Goal: Task Accomplishment & Management: Manage account settings

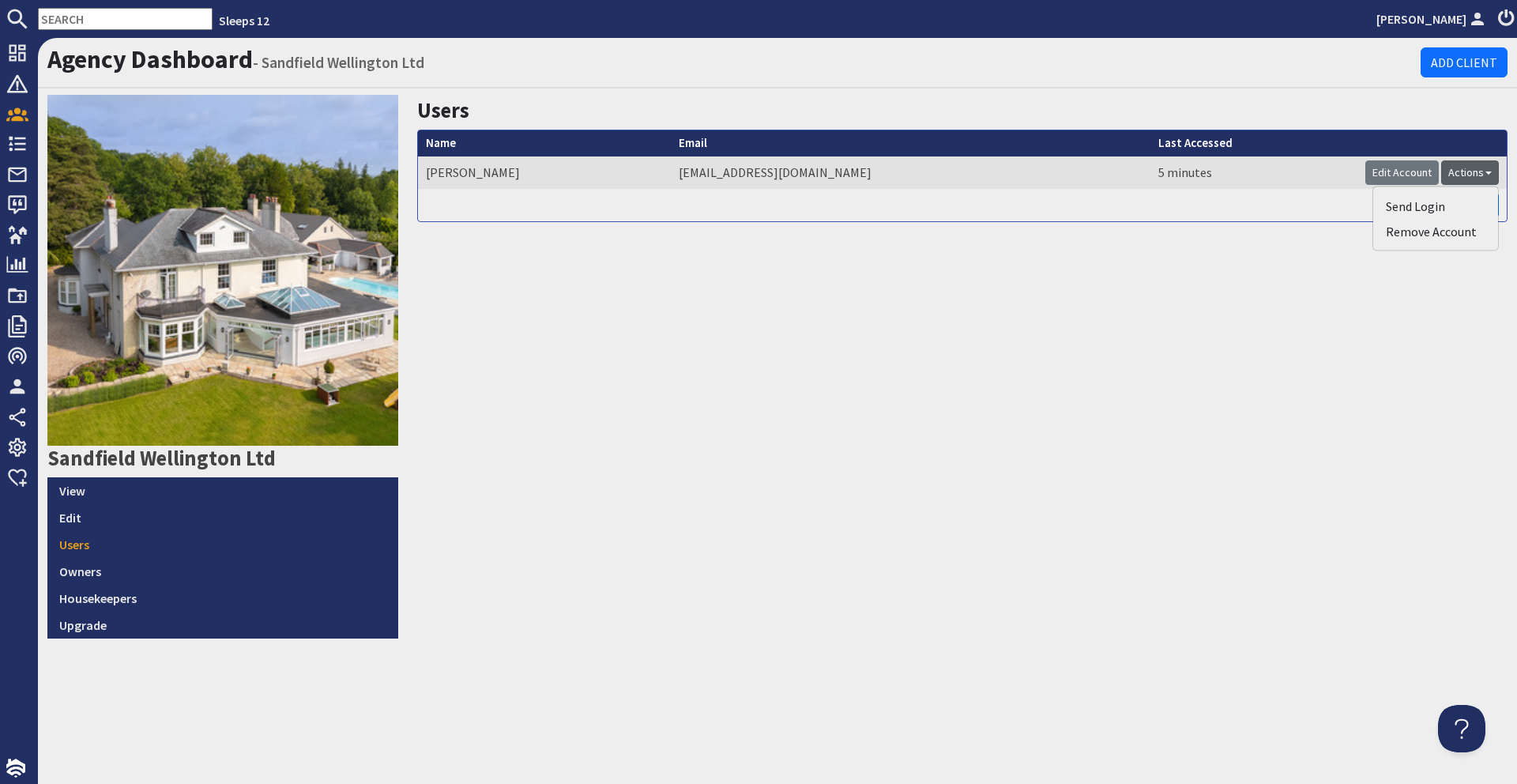
click at [1199, 323] on div "Users Name Tamas Gyerak Email tgyerak@yahoo.com Last Accessed 5 minutes Edit Ac…" at bounding box center [962, 366] width 1109 height 543
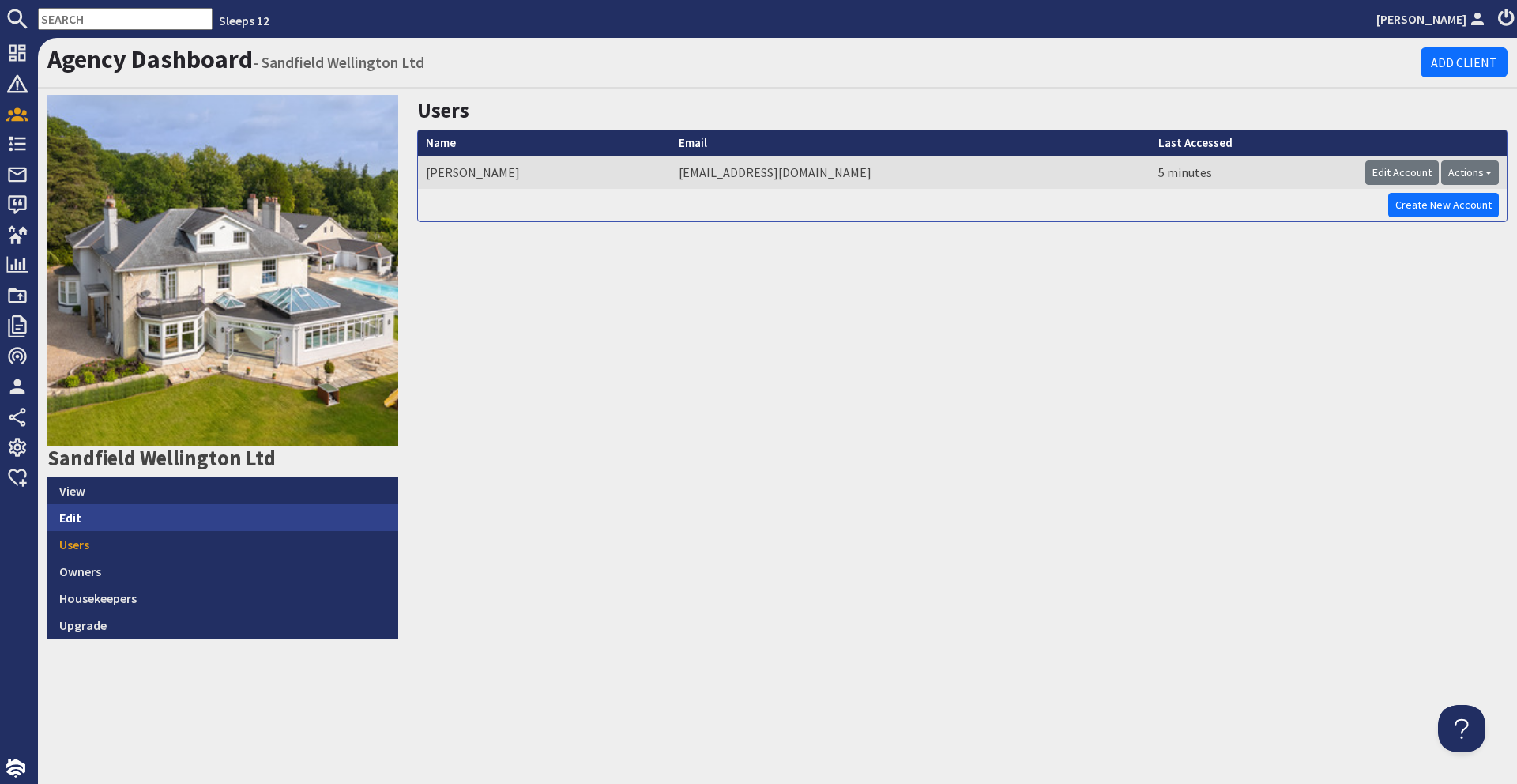
click at [185, 519] on link "Edit" at bounding box center [222, 518] width 351 height 27
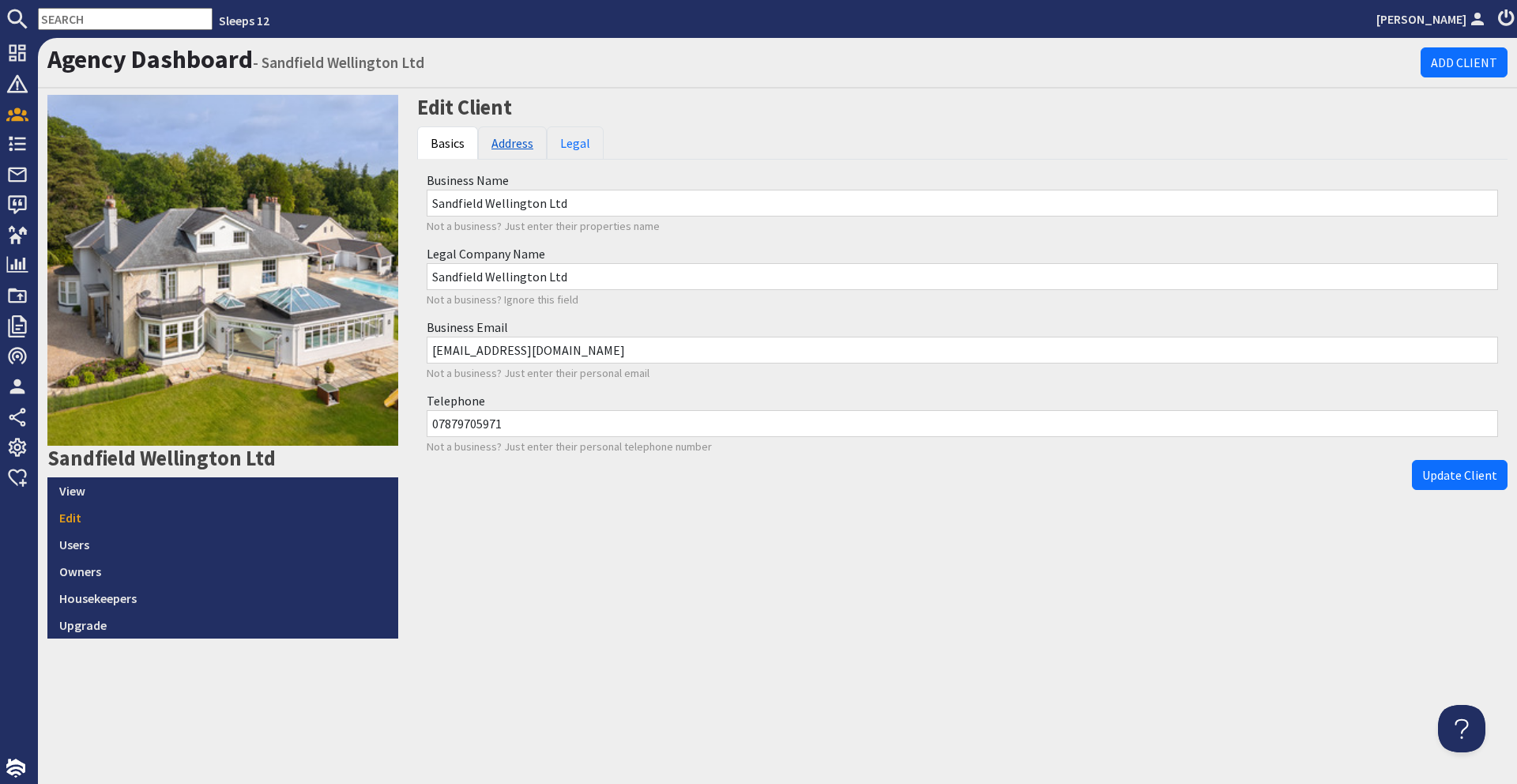
click at [510, 147] on link "Address" at bounding box center [513, 142] width 69 height 33
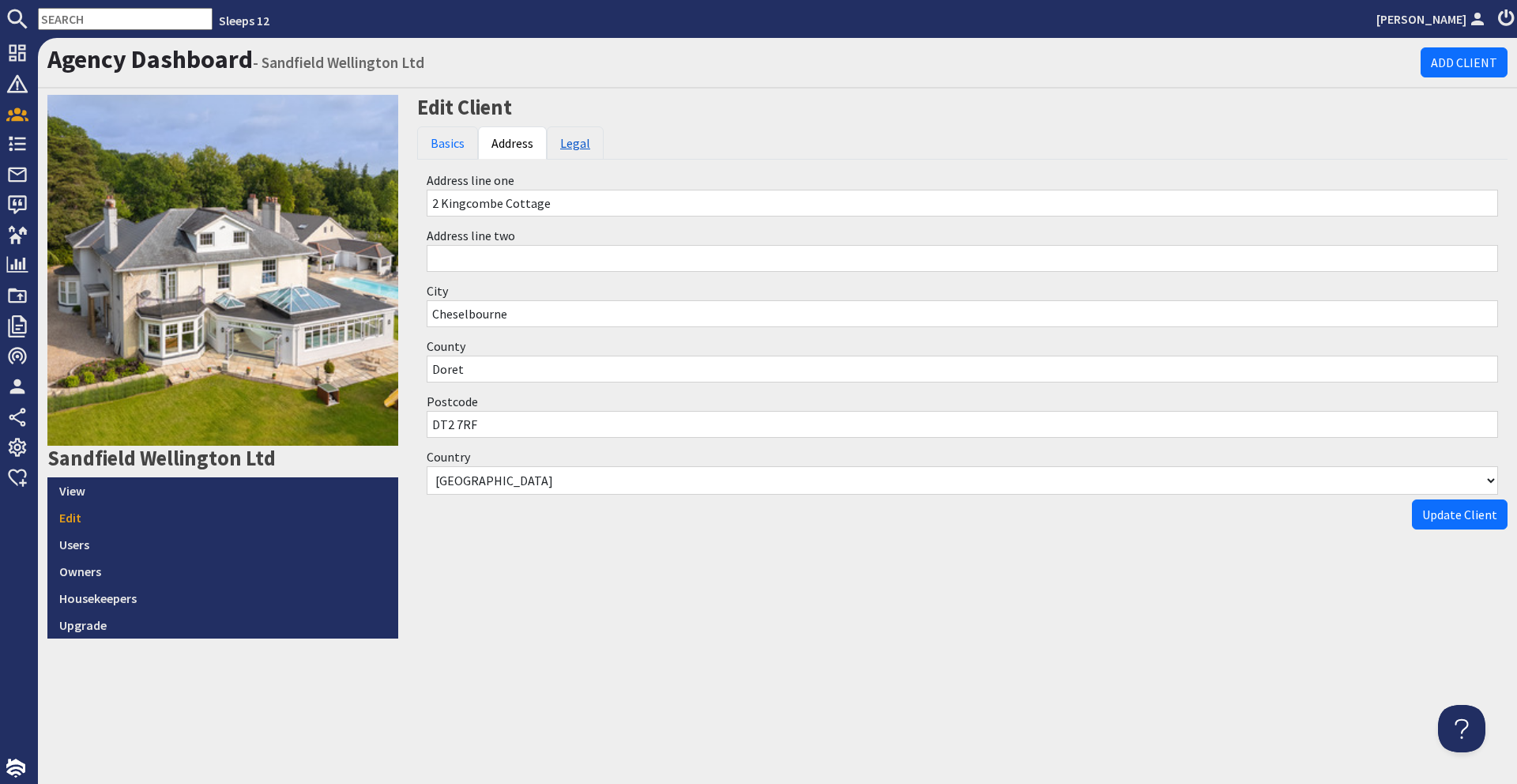
click at [552, 147] on link "Legal" at bounding box center [575, 142] width 57 height 33
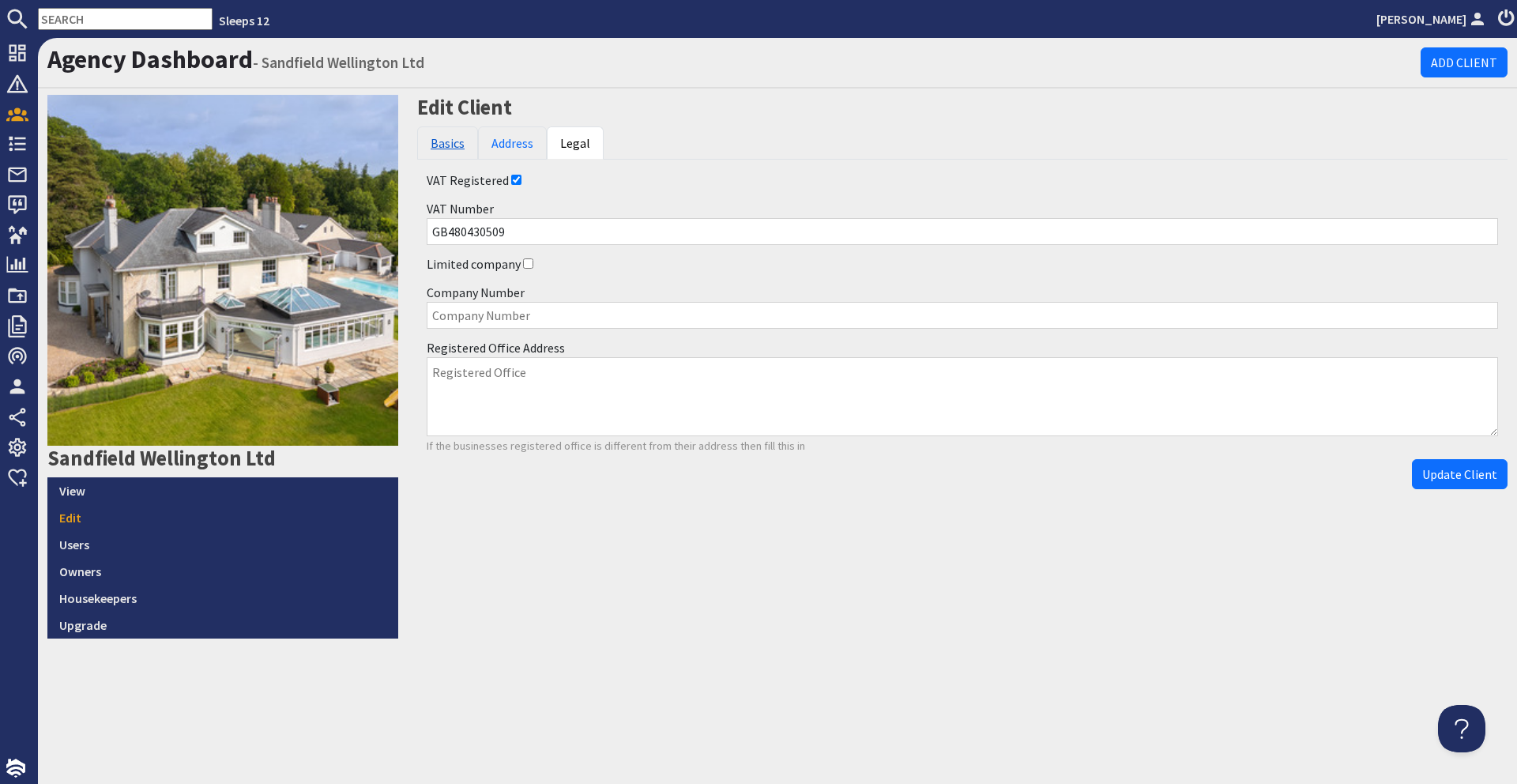
click at [461, 145] on link "Basics" at bounding box center [447, 142] width 61 height 33
